Goal: Entertainment & Leisure: Consume media (video, audio)

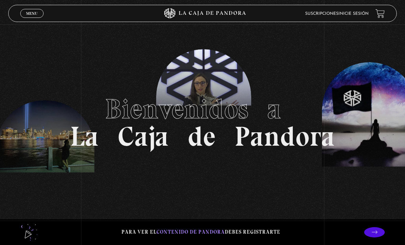
click at [359, 14] on link "Inicie sesión" at bounding box center [354, 14] width 30 height 4
click at [349, 13] on link "Inicie sesión" at bounding box center [354, 14] width 30 height 4
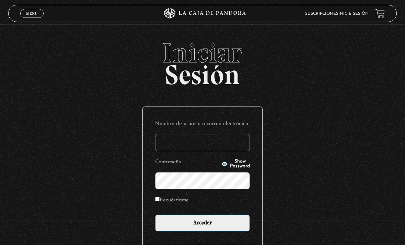
type input "[EMAIL_ADDRESS][DOMAIN_NAME]"
click at [203, 226] on input "Acceder" at bounding box center [202, 222] width 95 height 17
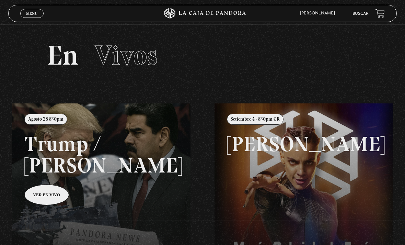
click at [38, 17] on link "Menu Cerrar" at bounding box center [31, 13] width 23 height 9
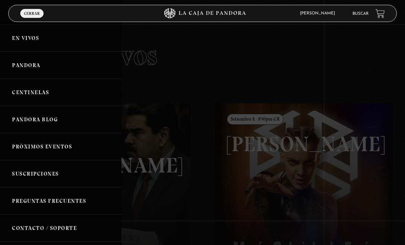
click at [49, 102] on link "Centinelas" at bounding box center [61, 92] width 122 height 27
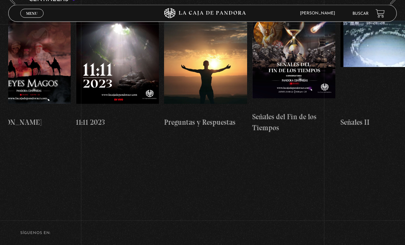
scroll to position [0, 4255]
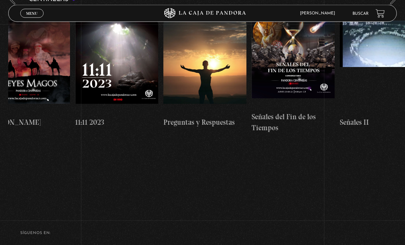
click at [132, 66] on figure at bounding box center [116, 67] width 83 height 93
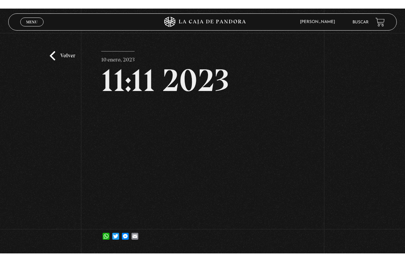
scroll to position [8, 0]
